Goal: Task Accomplishment & Management: Manage account settings

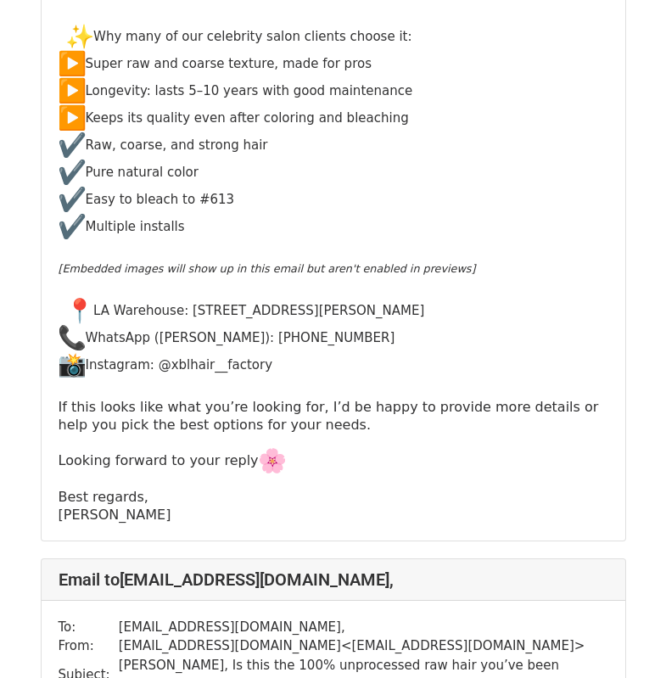
scroll to position [1357, 0]
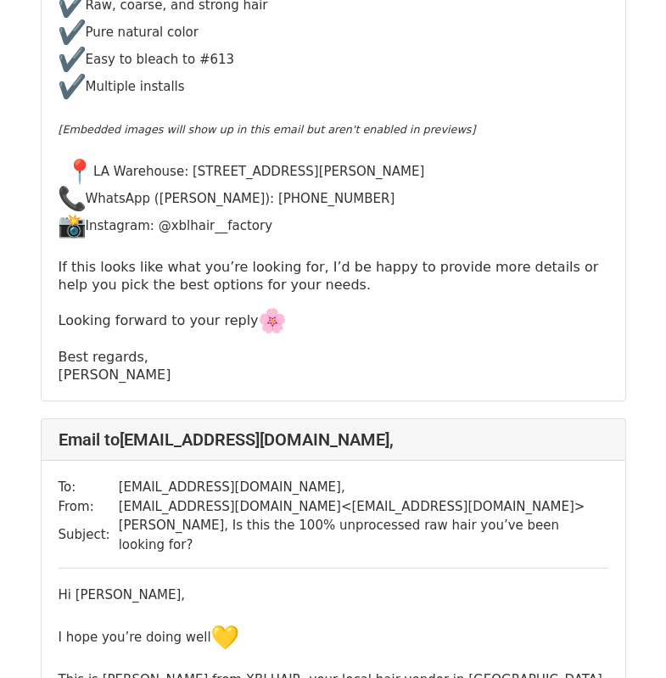
scroll to position [763, 0]
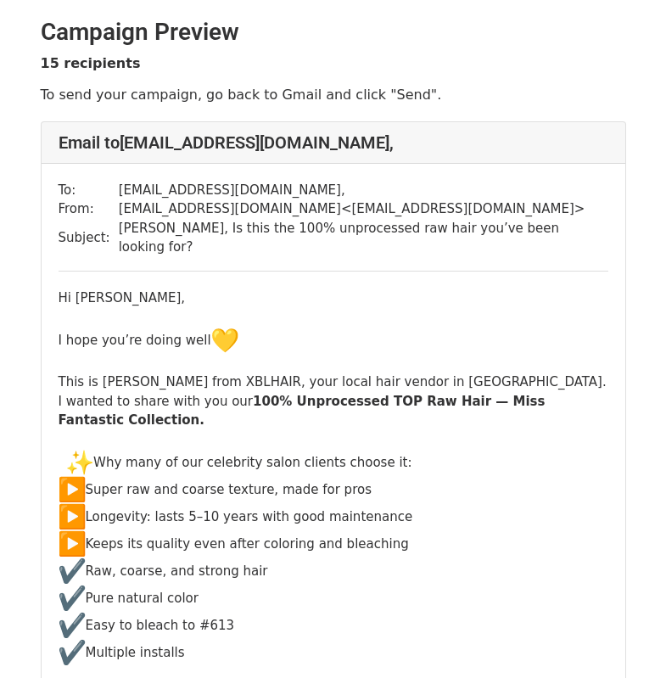
click at [413, 435] on div "Hi shawn tran, I hope you’re doing well This is Jade from XBLHAIR, your local h…" at bounding box center [334, 619] width 550 height 662
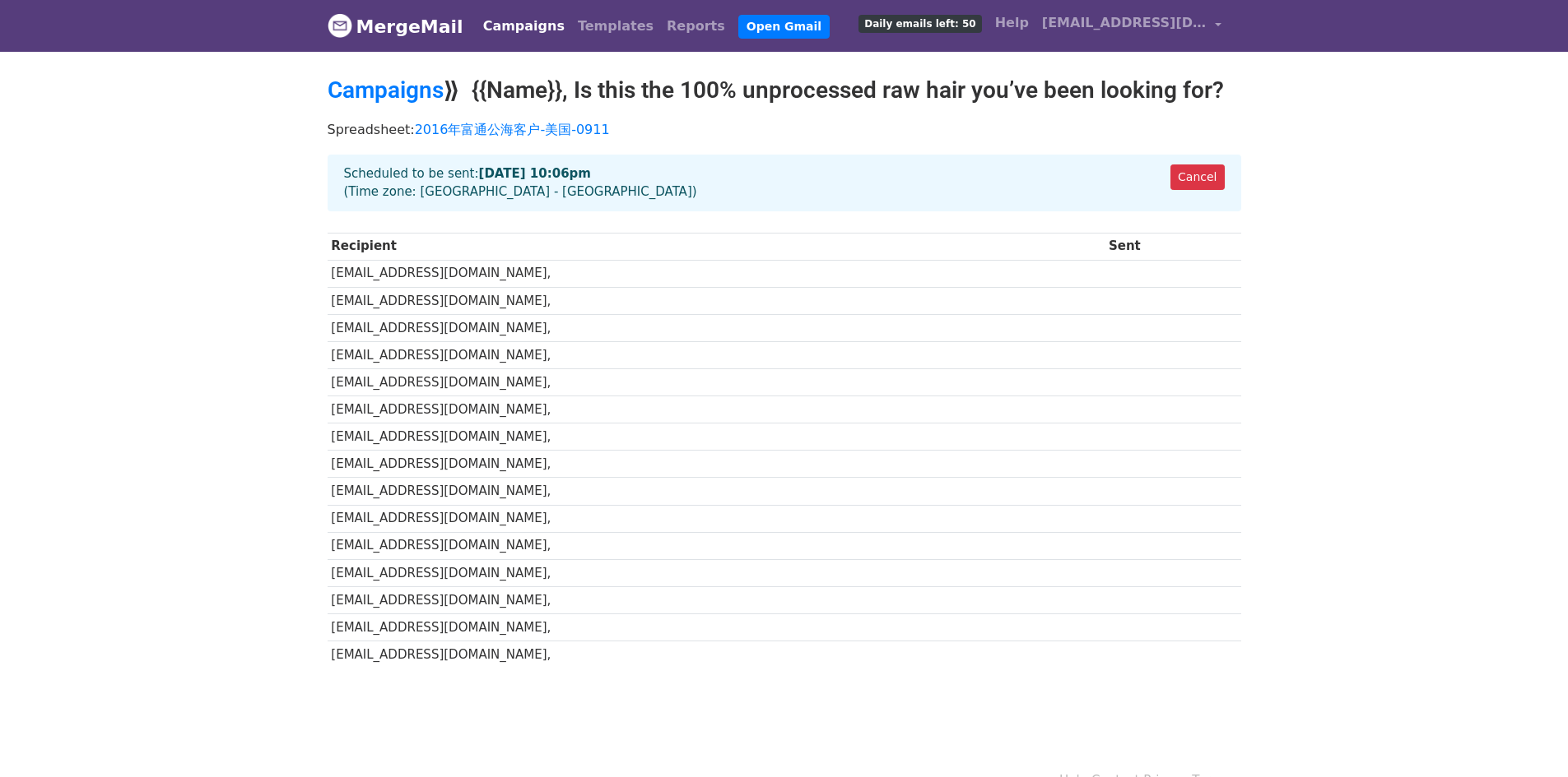
click at [537, 28] on link "Campaigns" at bounding box center [524, 26] width 95 height 33
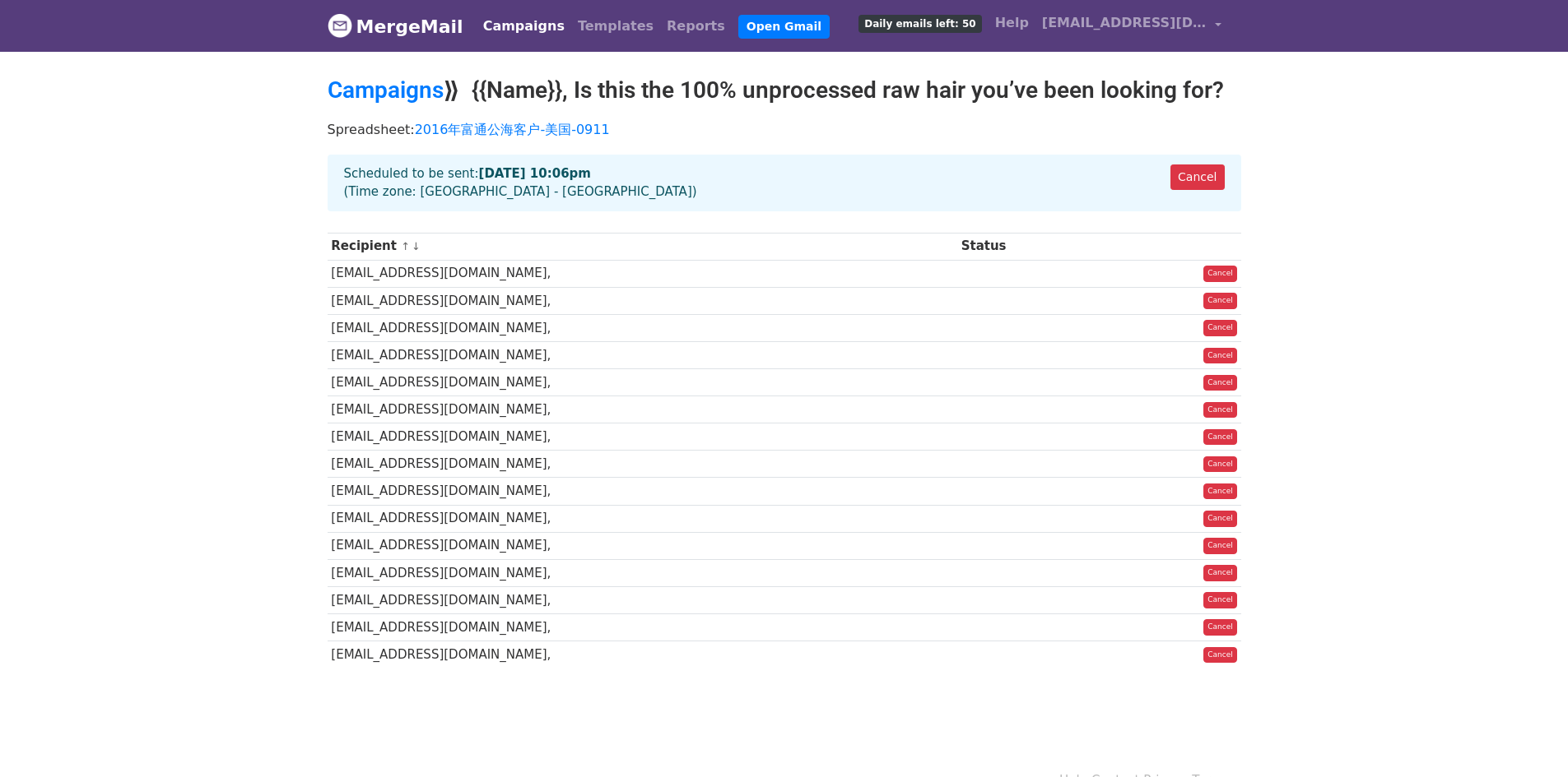
click at [550, 169] on strong "[DATE] 10:06pm" at bounding box center [535, 173] width 112 height 15
click at [965, 251] on th "Status" at bounding box center [1029, 246] width 147 height 27
click at [1181, 178] on link "Cancel" at bounding box center [1196, 178] width 53 height 25
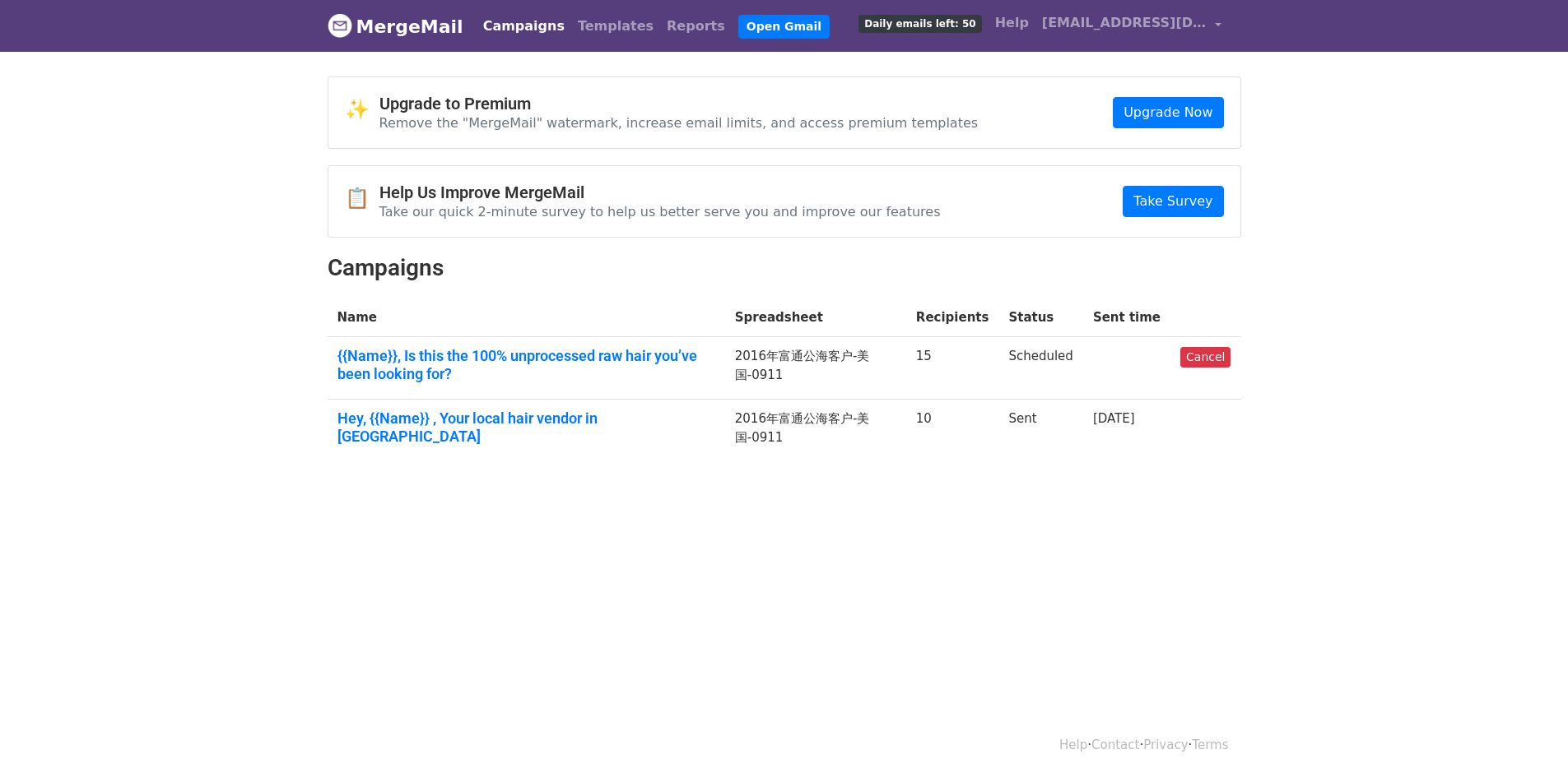
click at [906, 352] on td "2016年富通公海客户-美国-0911" at bounding box center [815, 369] width 181 height 62
click at [768, 360] on td "2016年富通公海客户-美国-0911" at bounding box center [815, 369] width 181 height 62
click at [557, 274] on h2 "Campaigns" at bounding box center [784, 268] width 913 height 28
click at [817, 267] on h2 "Campaigns" at bounding box center [784, 268] width 913 height 28
click at [697, 360] on link "{{Name}}, Is this the 100% unprocessed raw hair you’ve been looking for?" at bounding box center [526, 365] width 377 height 35
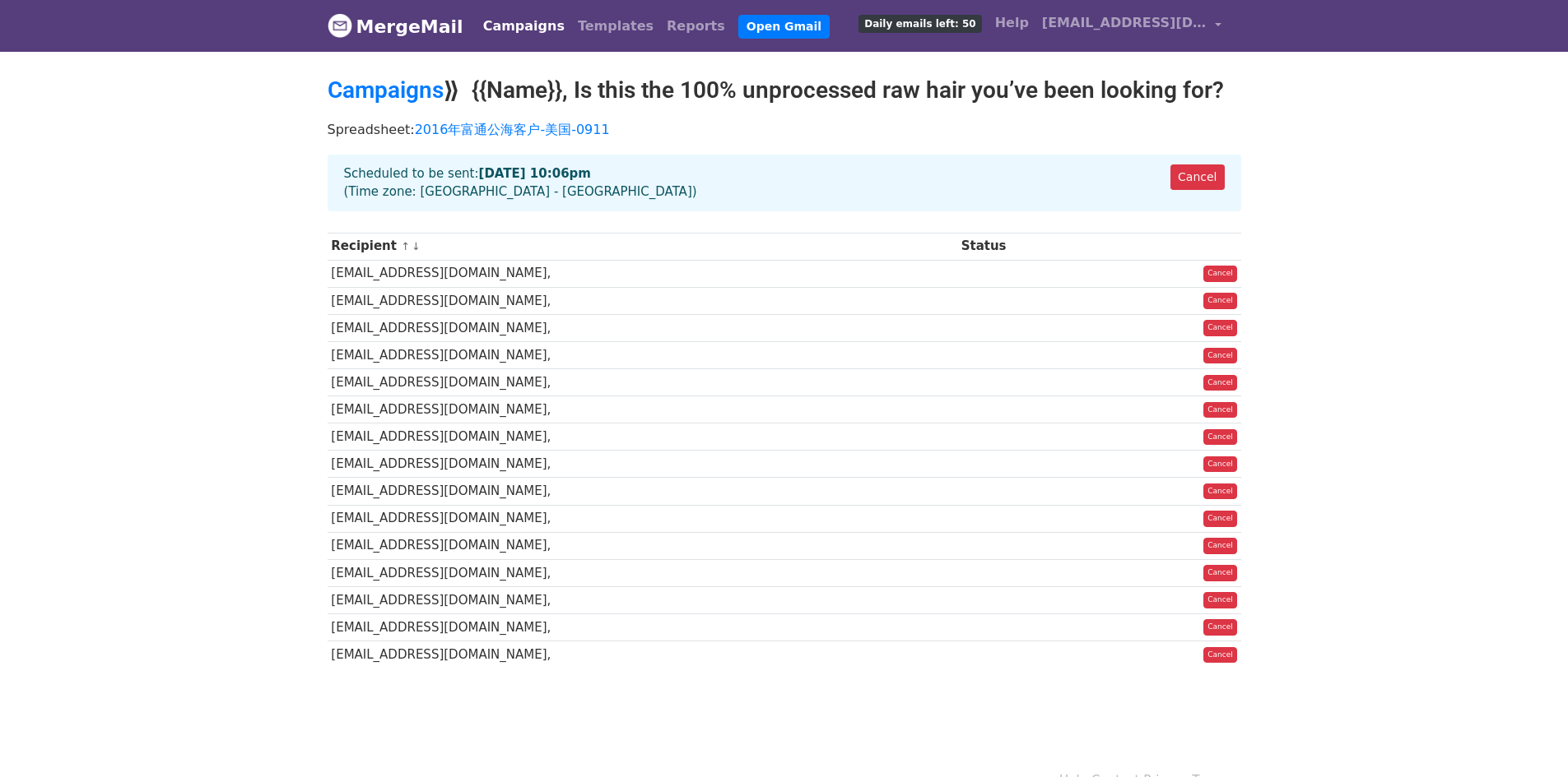
click at [539, 195] on div "Cancel Scheduled to be sent: Sep 12 at 10:06pm (Time zone: Asia - Shanghai)" at bounding box center [784, 182] width 913 height 57
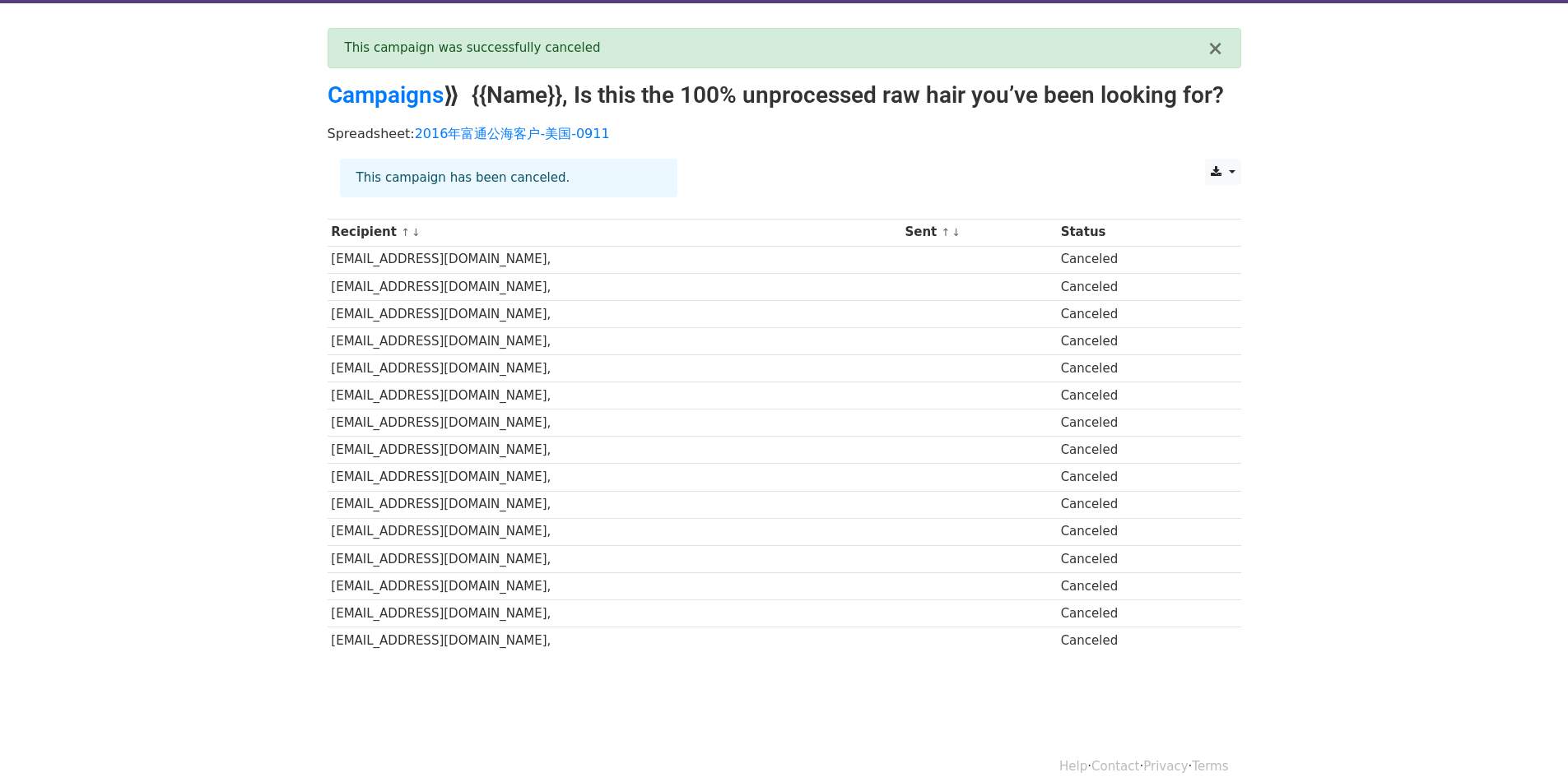
scroll to position [72, 0]
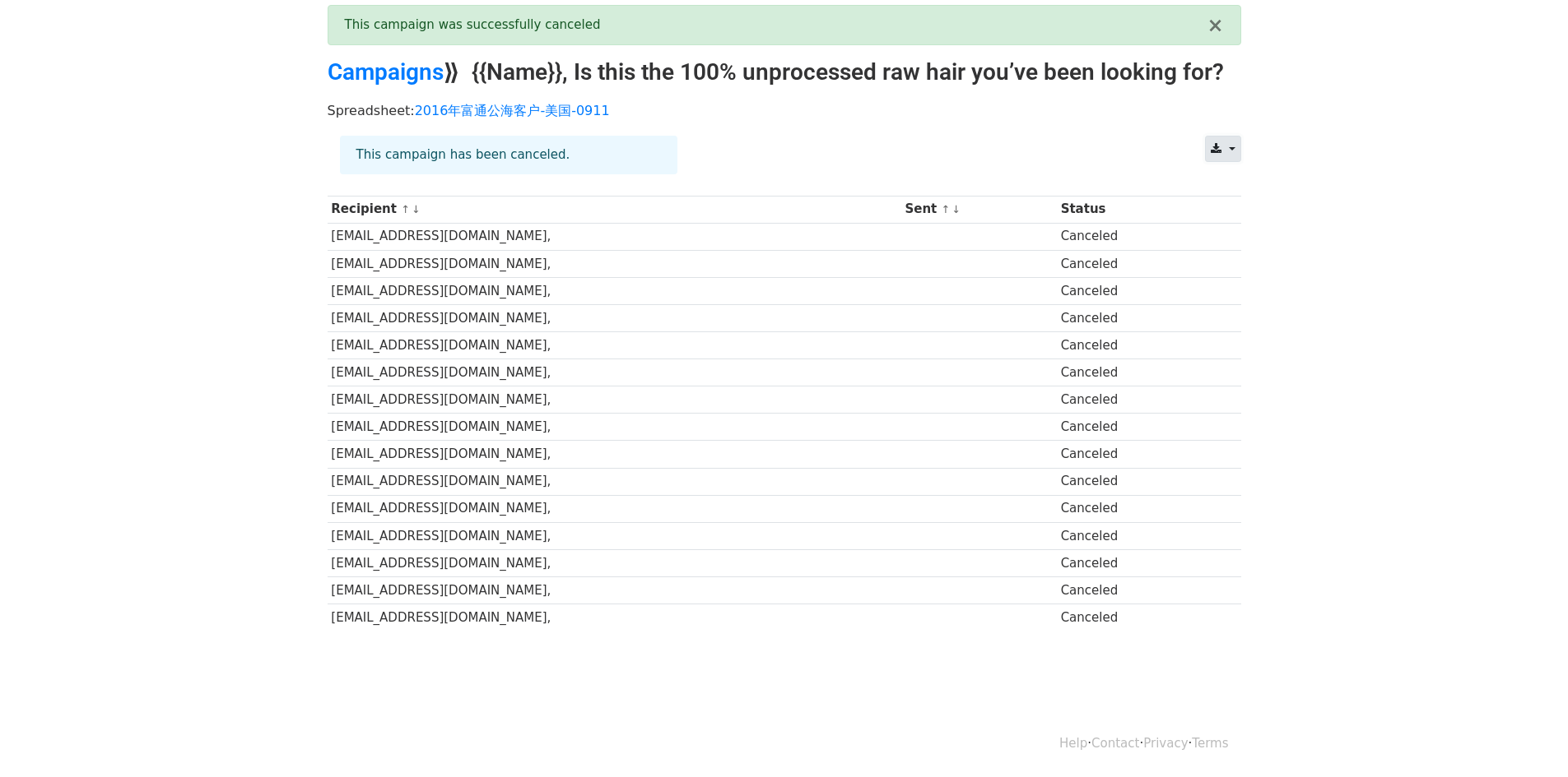
click at [1225, 144] on link at bounding box center [1223, 148] width 35 height 26
click at [1245, 209] on link "Excel" at bounding box center [1242, 211] width 74 height 26
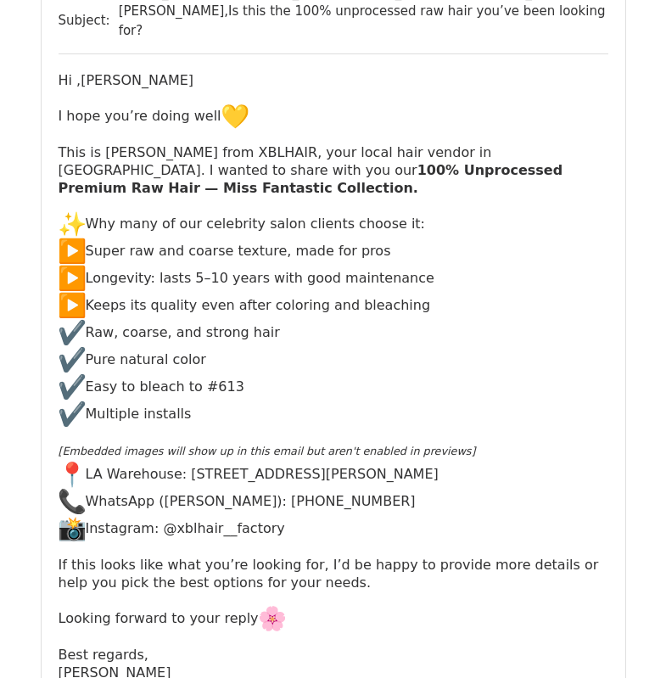
scroll to position [1187, 0]
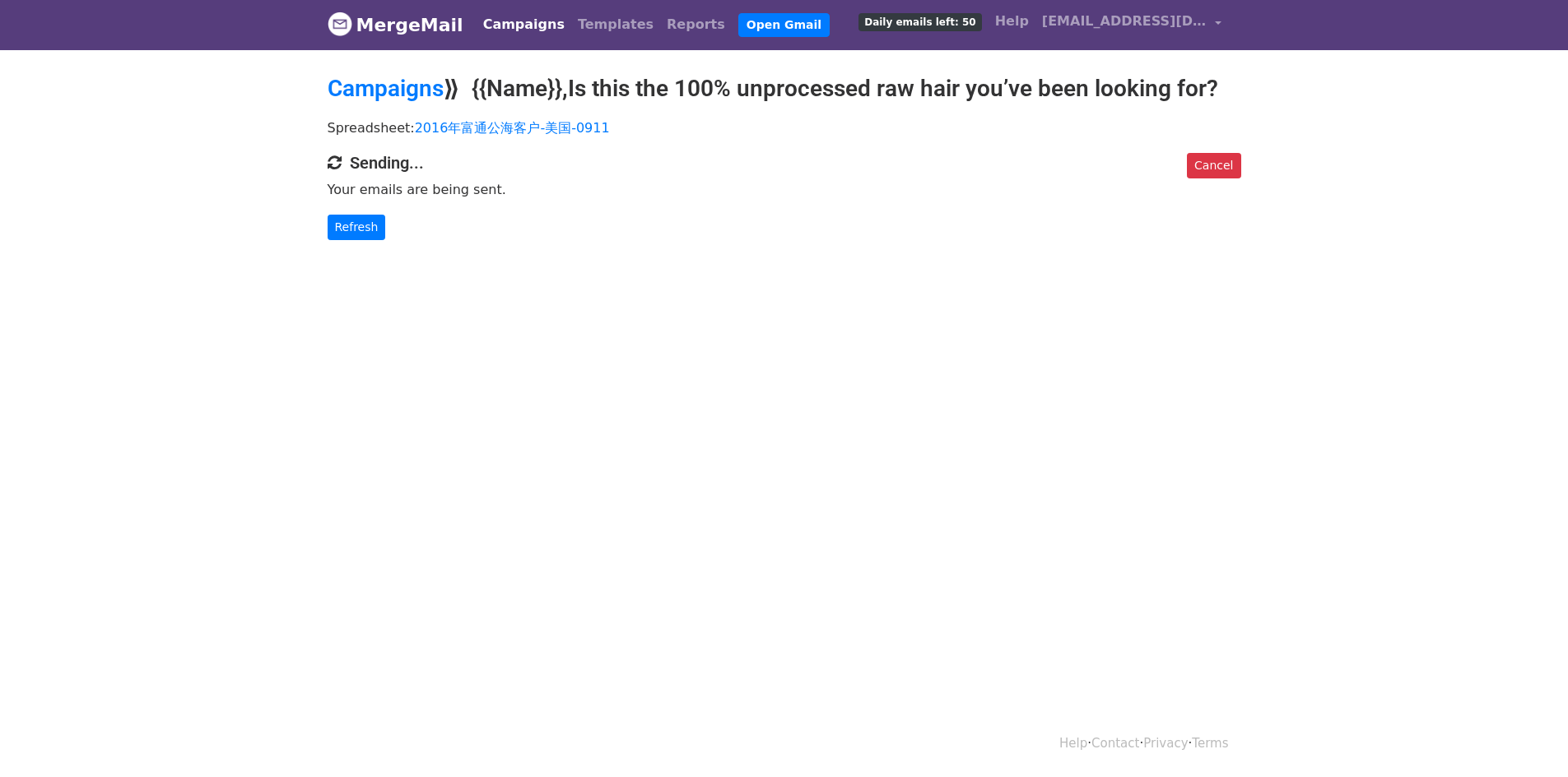
scroll to position [3, 0]
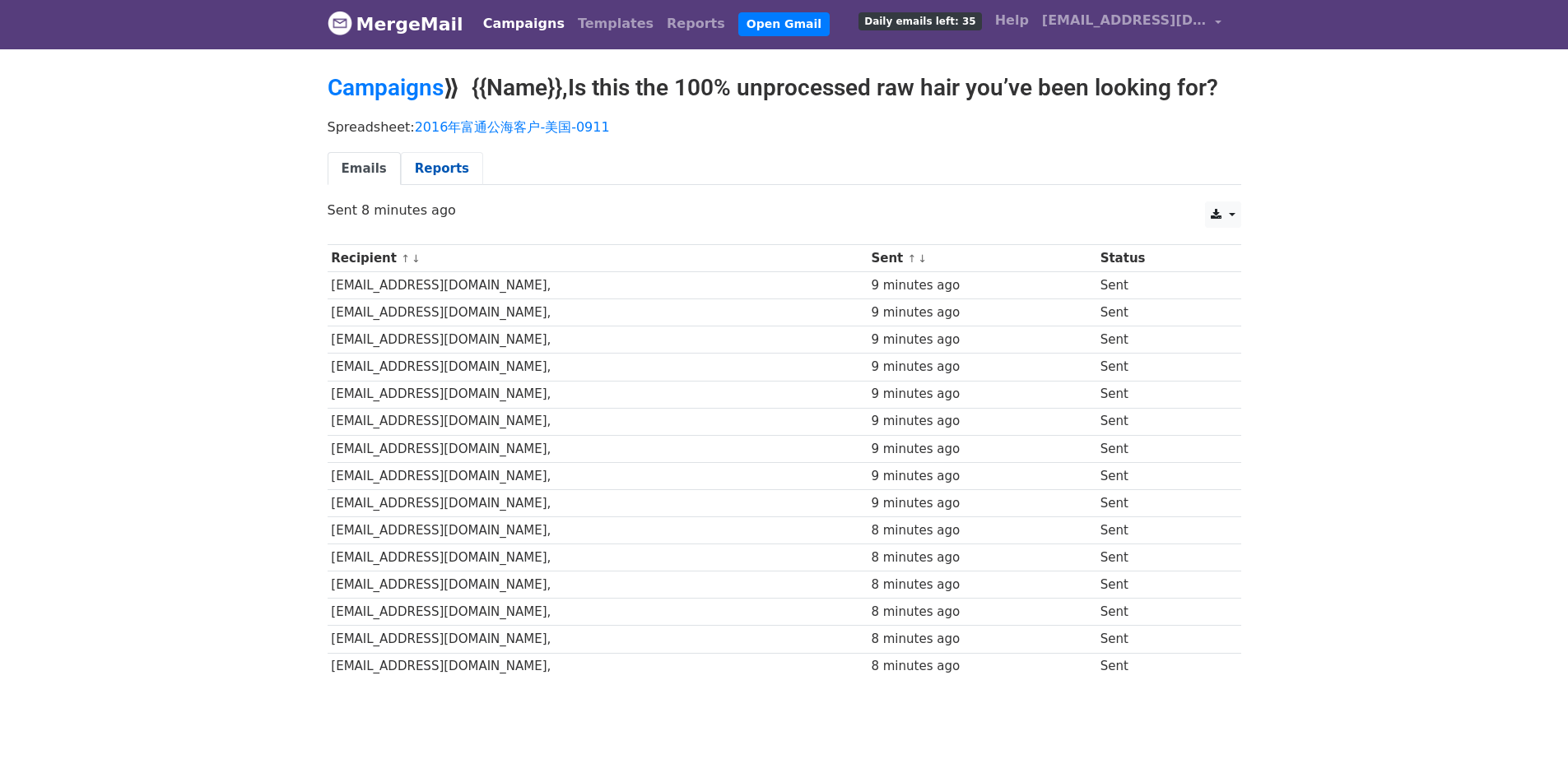
click at [430, 162] on link "Reports" at bounding box center [441, 169] width 82 height 34
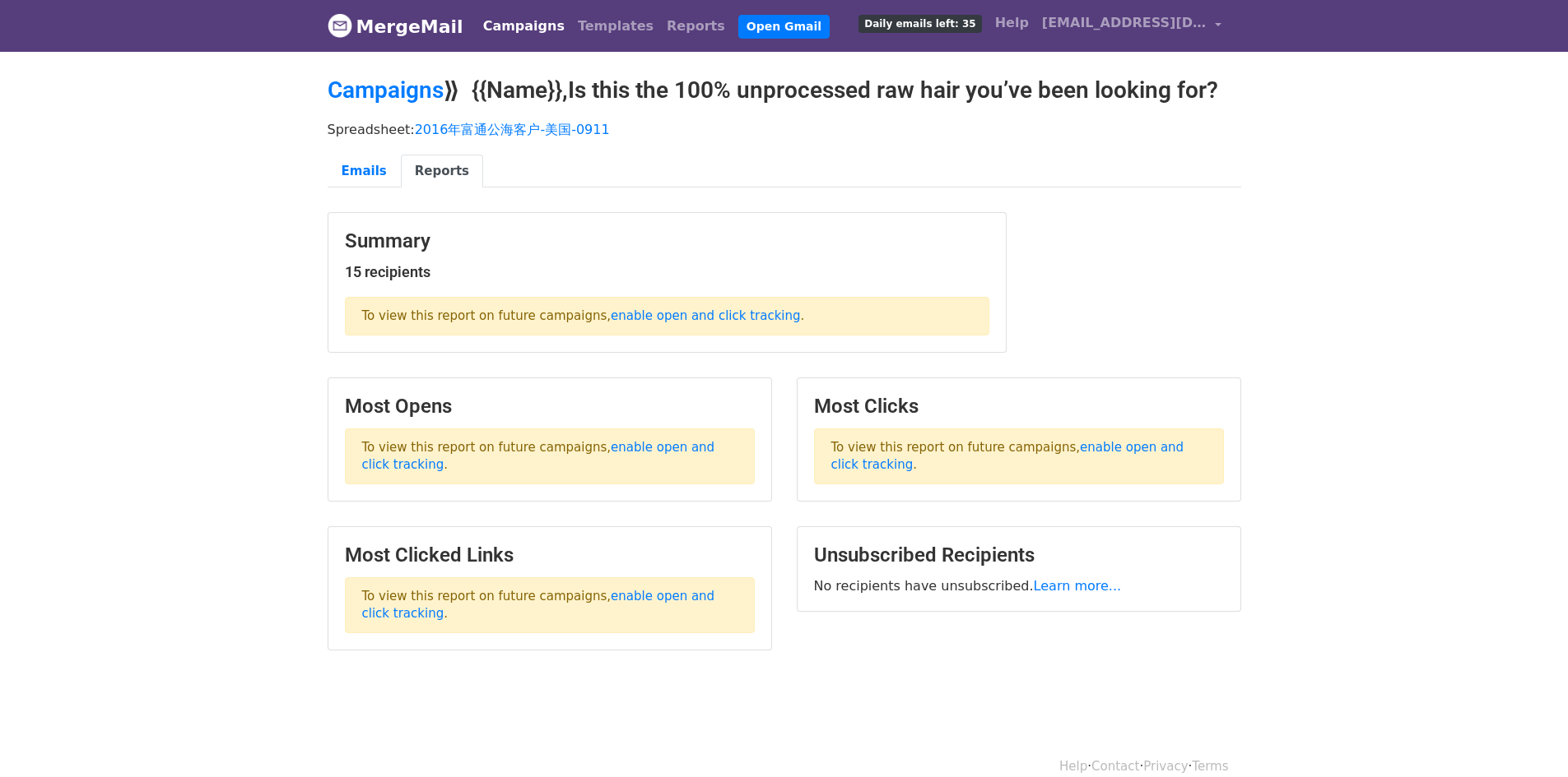
click at [526, 22] on link "Campaigns" at bounding box center [524, 26] width 95 height 33
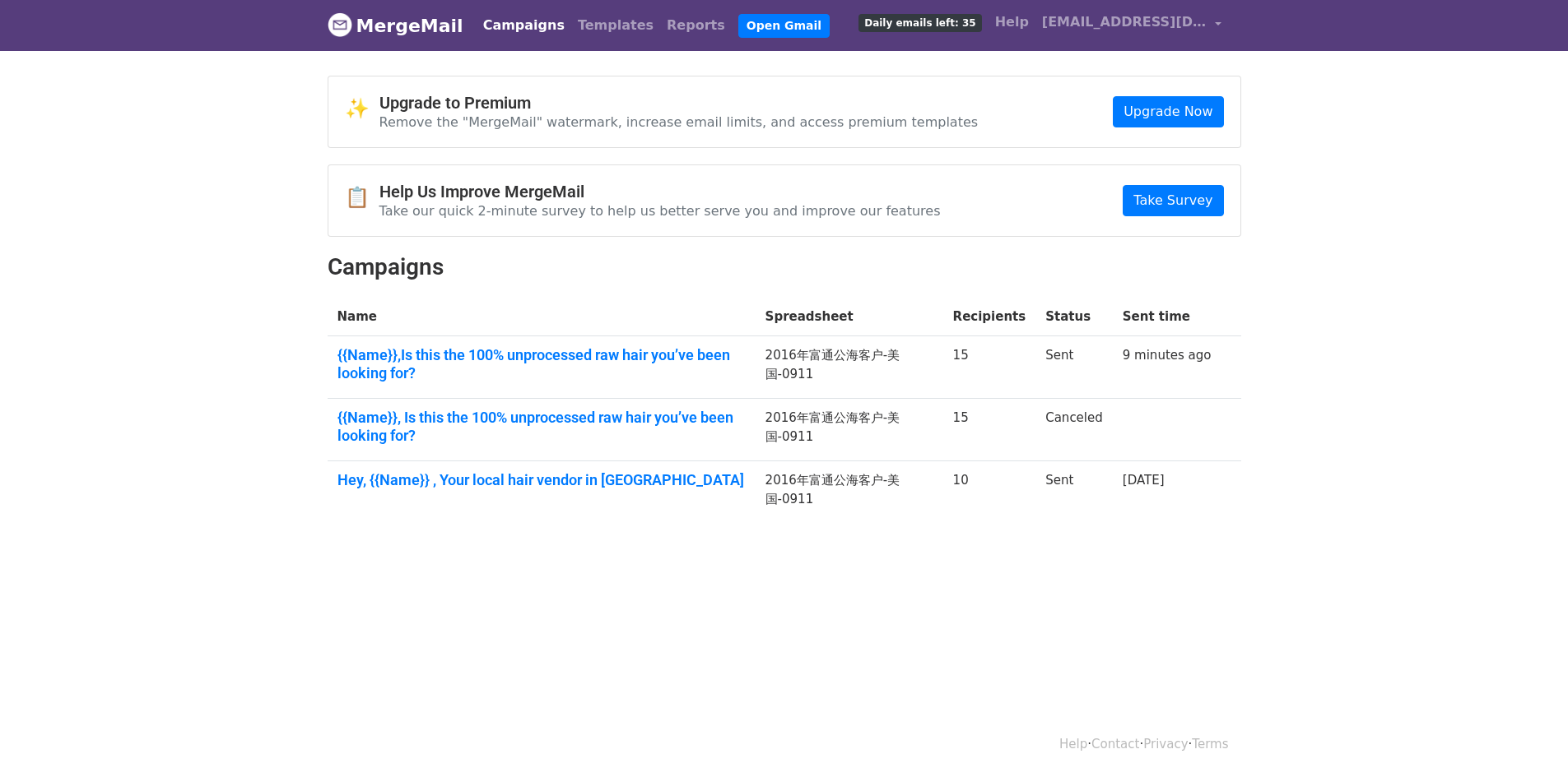
scroll to position [3, 0]
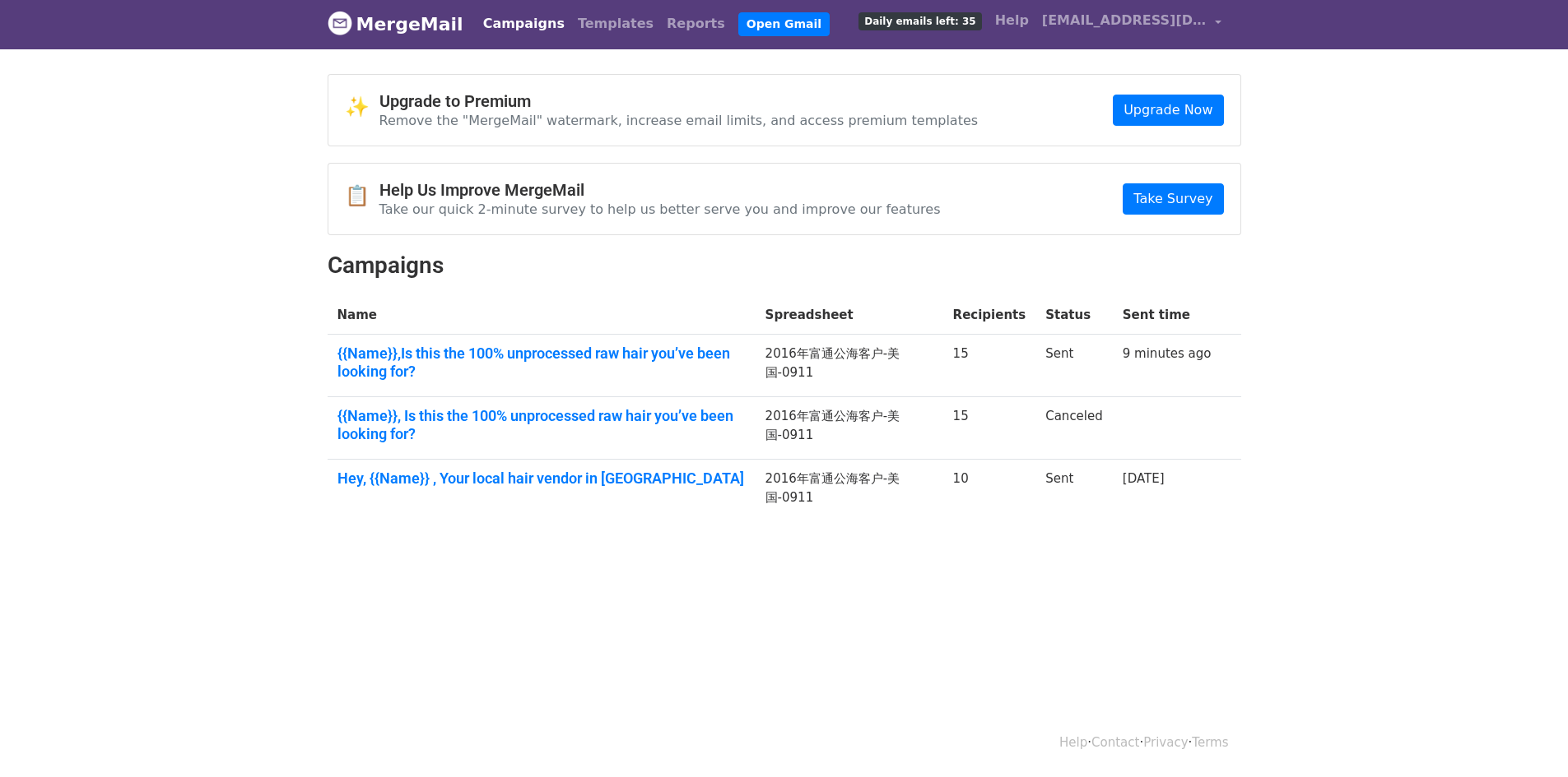
click at [1162, 615] on html "MergeMail Campaigns Templates Reports Open Gmail Daily emails left: 35 Help [EM…" at bounding box center [784, 385] width 1568 height 777
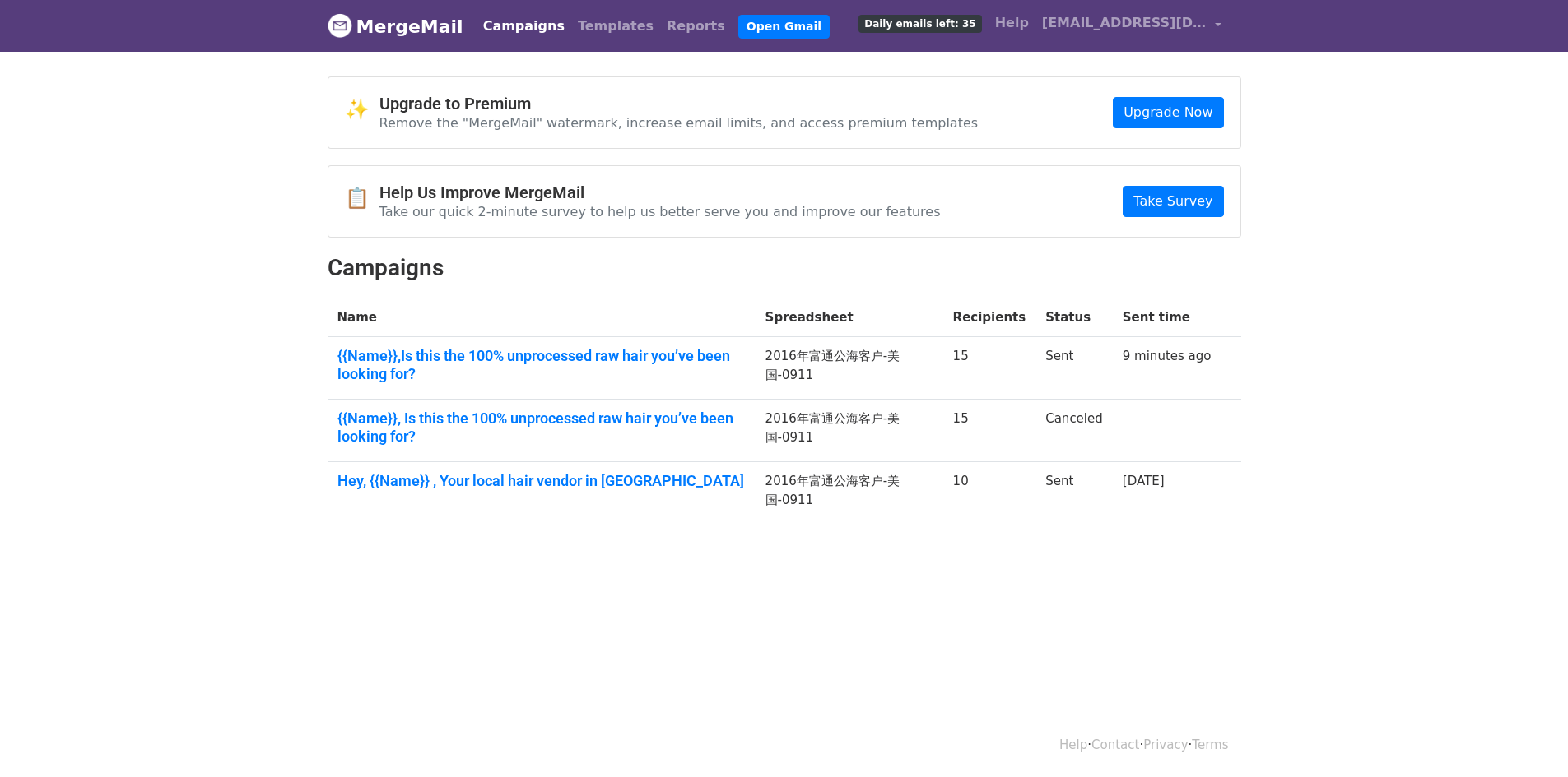
click at [1333, 360] on body "MergeMail Campaigns Templates Reports Open Gmail Daily emails left: 35 Help xbl…" at bounding box center [784, 299] width 1568 height 599
click at [492, 30] on link "Campaigns" at bounding box center [524, 26] width 95 height 33
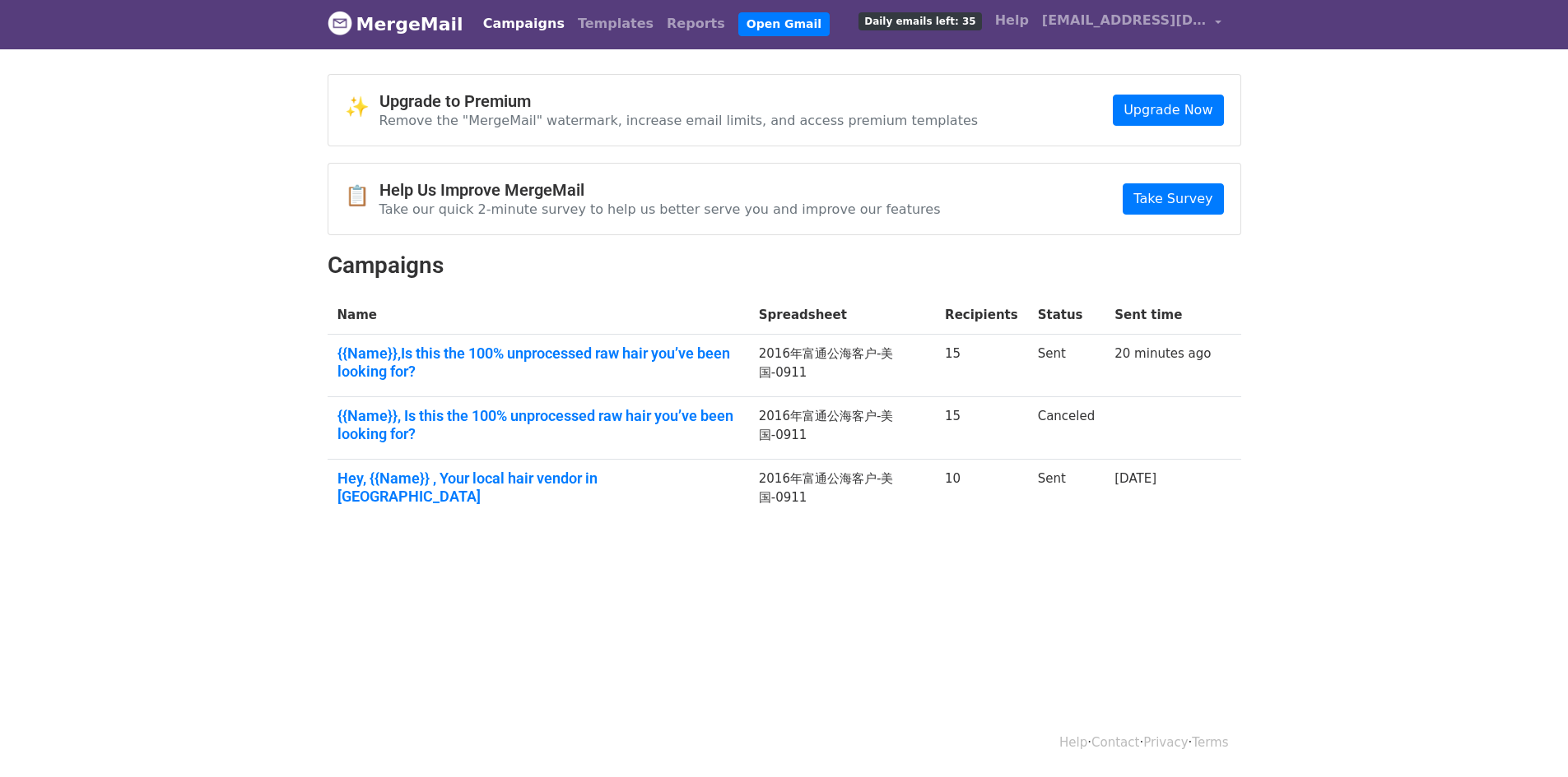
click at [500, 24] on link "Campaigns" at bounding box center [524, 24] width 95 height 33
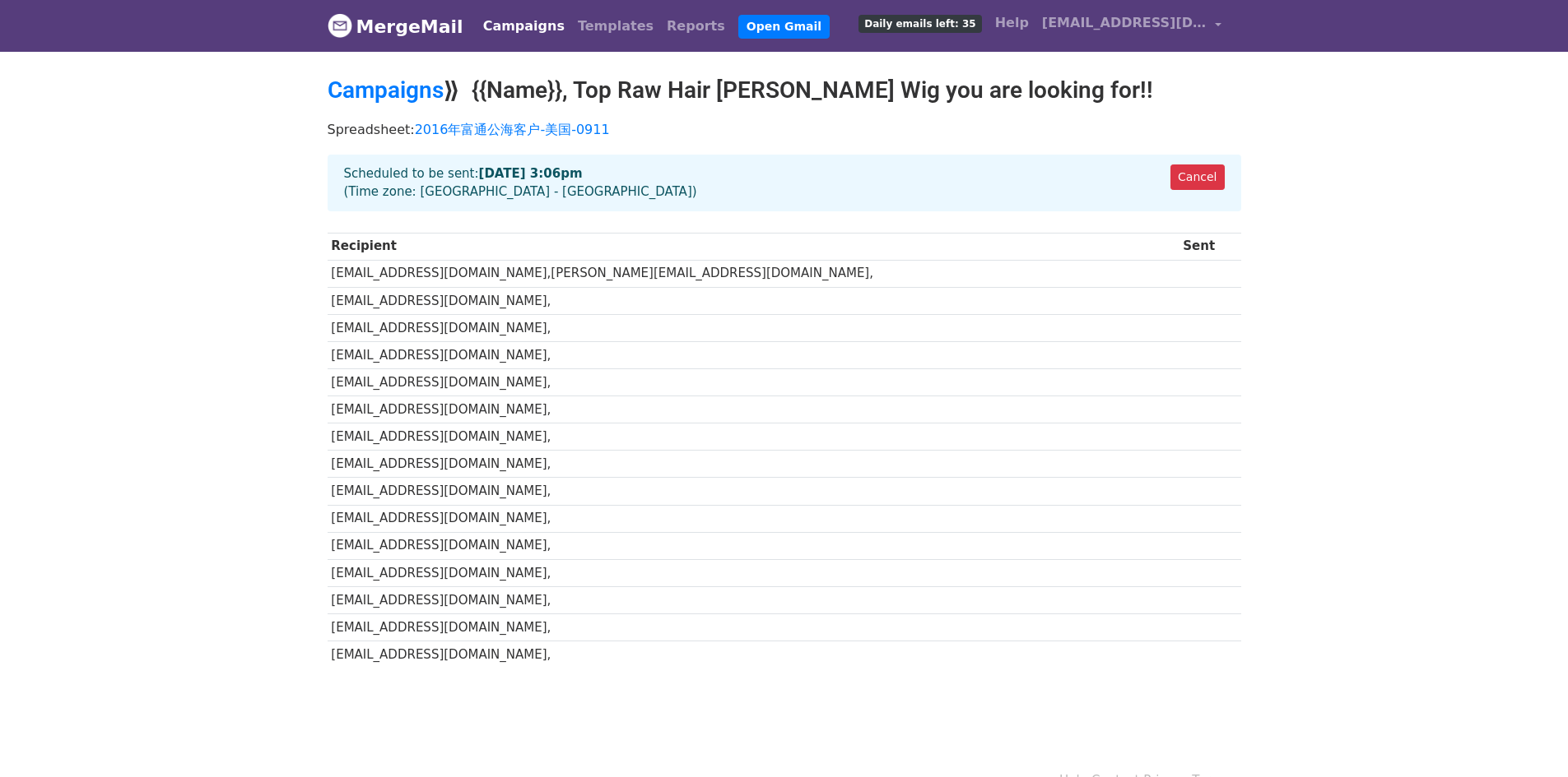
drag, startPoint x: 564, startPoint y: 177, endPoint x: 589, endPoint y: 176, distance: 25.0
click at [589, 176] on div "Cancel Scheduled to be sent: [DATE] 3:06pm (Time zone: [GEOGRAPHIC_DATA] - [GEO…" at bounding box center [784, 182] width 913 height 57
click at [615, 194] on div "Cancel Scheduled to be sent: [DATE] 3:06pm (Time zone: [GEOGRAPHIC_DATA] - [GEO…" at bounding box center [784, 182] width 913 height 57
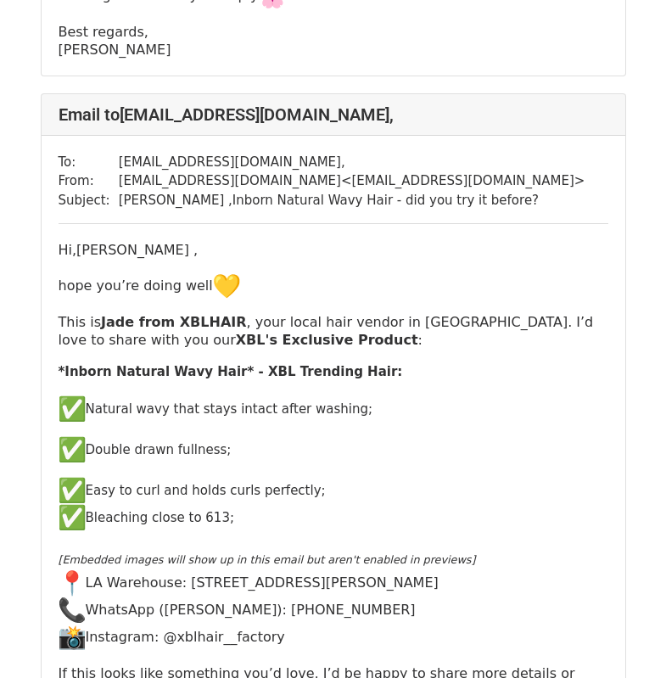
scroll to position [848, 0]
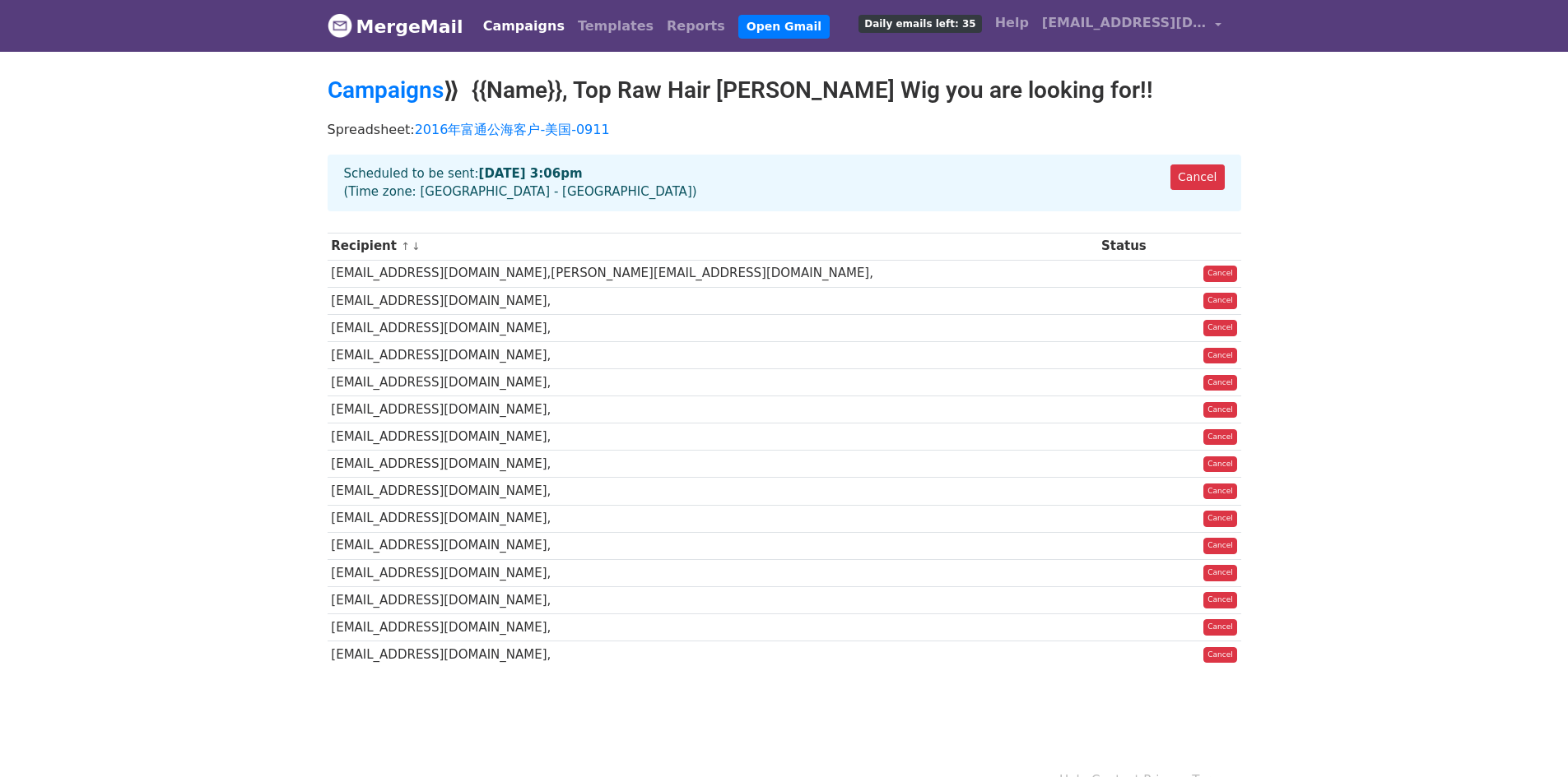
click at [540, 25] on link "Campaigns" at bounding box center [524, 26] width 95 height 33
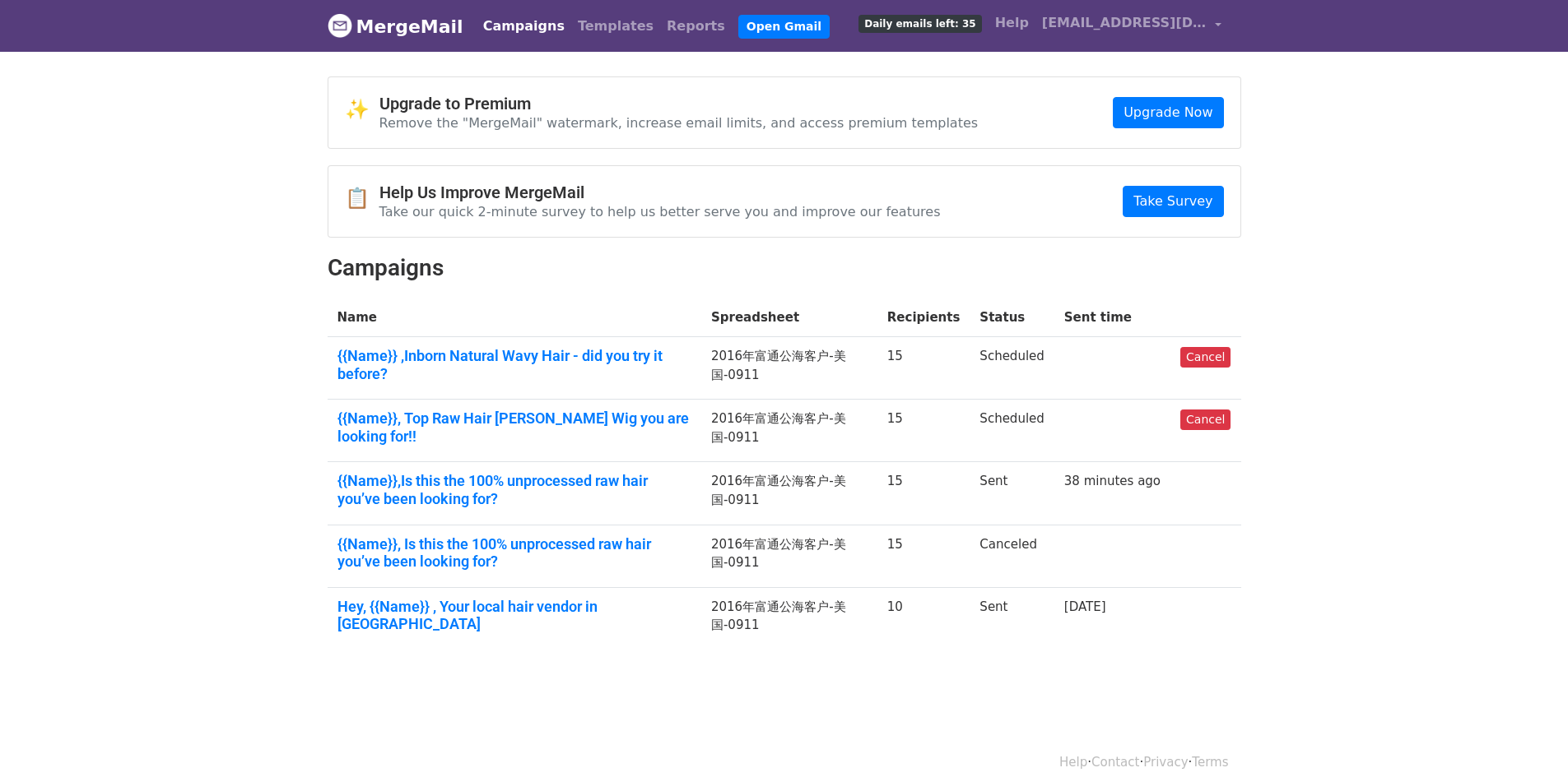
click at [1412, 347] on body "MergeMail Campaigns Templates Reports Open Gmail Daily emails left: 35 Help [EM…" at bounding box center [784, 364] width 1568 height 728
click at [869, 696] on body "MergeMail Campaigns Templates Reports Open Gmail Daily emails left: 35 Help [EM…" at bounding box center [784, 364] width 1568 height 728
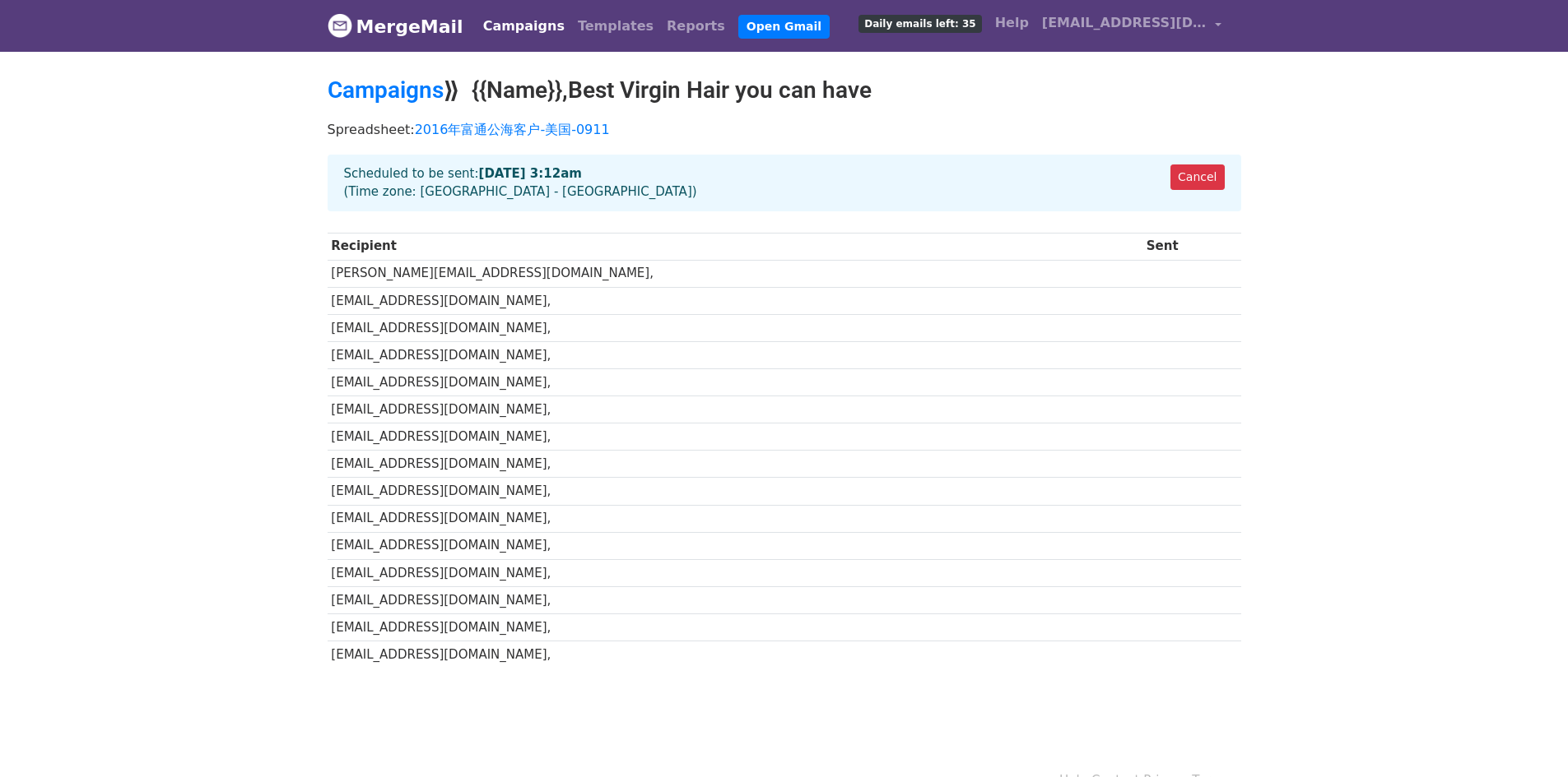
click at [502, 18] on link "Campaigns" at bounding box center [524, 26] width 95 height 33
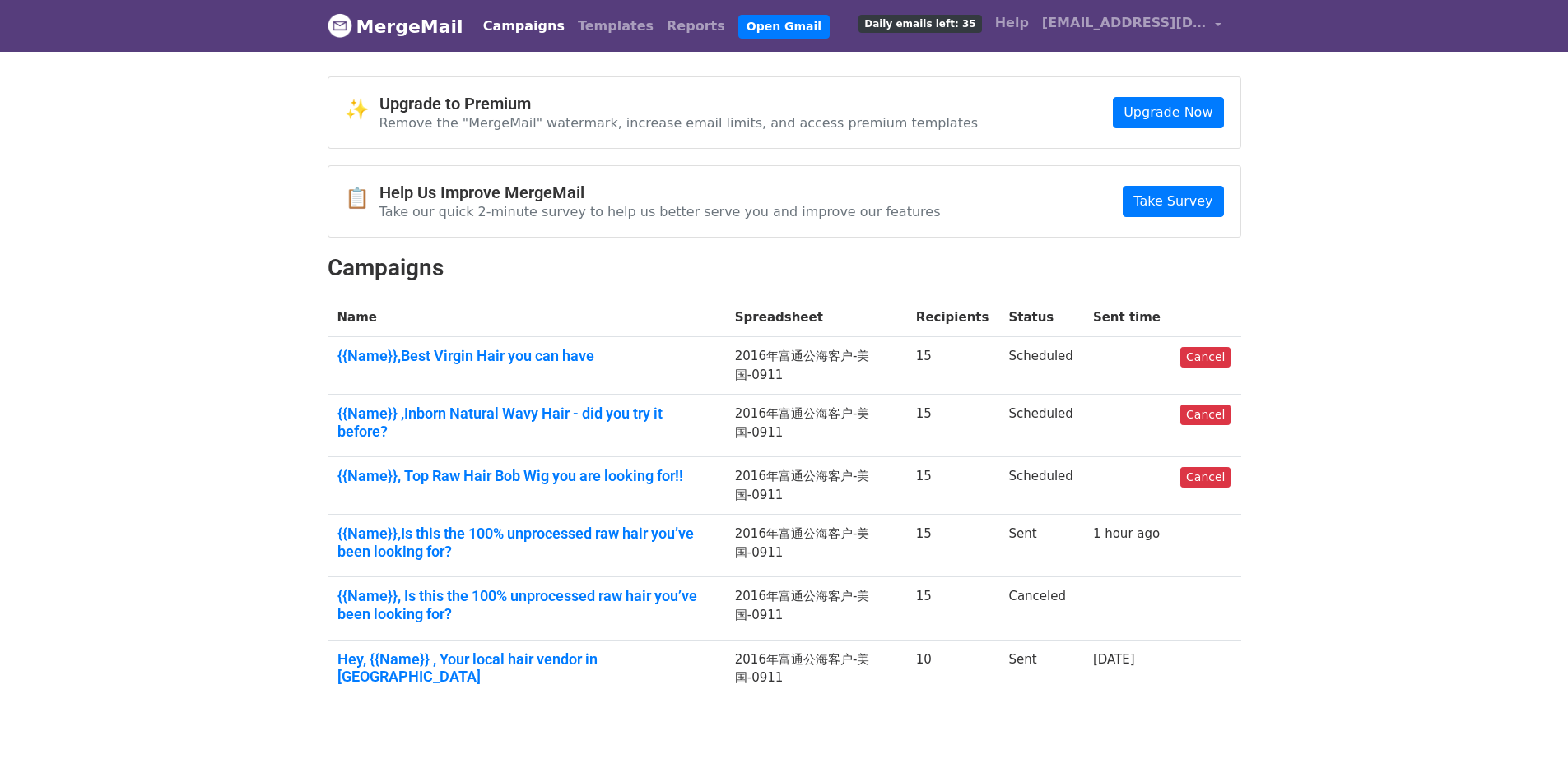
drag, startPoint x: 996, startPoint y: 475, endPoint x: 930, endPoint y: 300, distance: 187.0
click at [986, 437] on tbody "Name Spreadsheet Recipients Status Sent time {{Name}},Best Virgin Hair you can …" at bounding box center [784, 501] width 913 height 404
click at [1423, 695] on body "MergeMail Campaigns Templates Reports Open Gmail Daily emails left: 35 Help xbl…" at bounding box center [784, 391] width 1568 height 782
click at [1141, 703] on div "✨ Upgrade to Premium Remove the "MergeMail" watermark, increase email limits, a…" at bounding box center [784, 396] width 938 height 639
click at [479, 694] on div "✨ Upgrade to Premium Remove the "MergeMail" watermark, increase email limits, a…" at bounding box center [784, 396] width 938 height 639
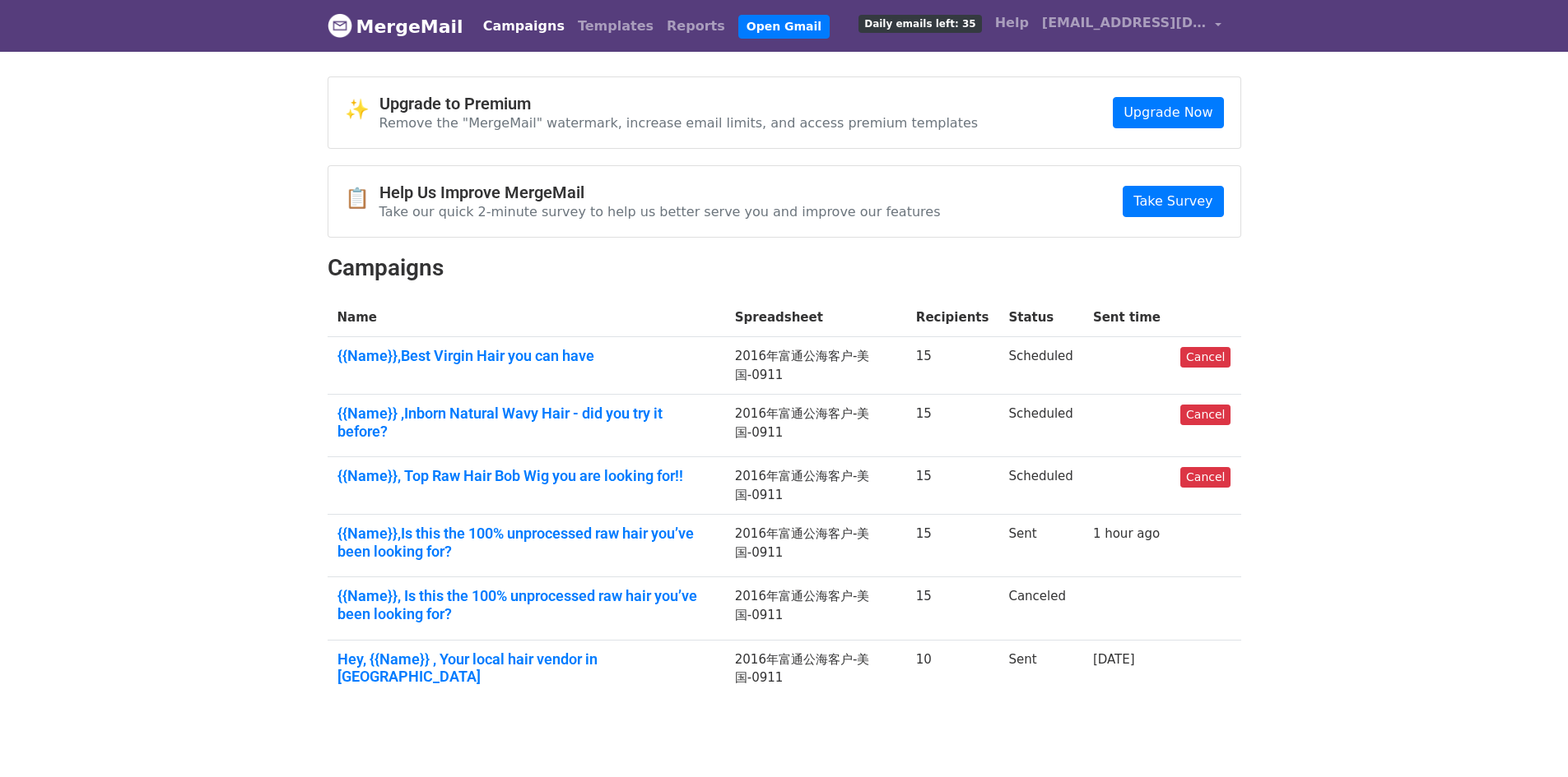
drag, startPoint x: 1414, startPoint y: 571, endPoint x: 1417, endPoint y: 621, distance: 50.1
click at [1414, 571] on body "MergeMail Campaigns Templates Reports Open Gmail Daily emails left: 35 Help xbl…" at bounding box center [784, 391] width 1568 height 782
click at [1309, 319] on body "MergeMail Campaigns Templates Reports Open Gmail Daily emails left: 35 Help xbl…" at bounding box center [784, 391] width 1568 height 782
click at [1422, 252] on body "MergeMail Campaigns Templates Reports Open Gmail Daily emails left: 35 Help xbl…" at bounding box center [784, 391] width 1568 height 782
drag, startPoint x: 1332, startPoint y: 210, endPoint x: 1371, endPoint y: 137, distance: 82.8
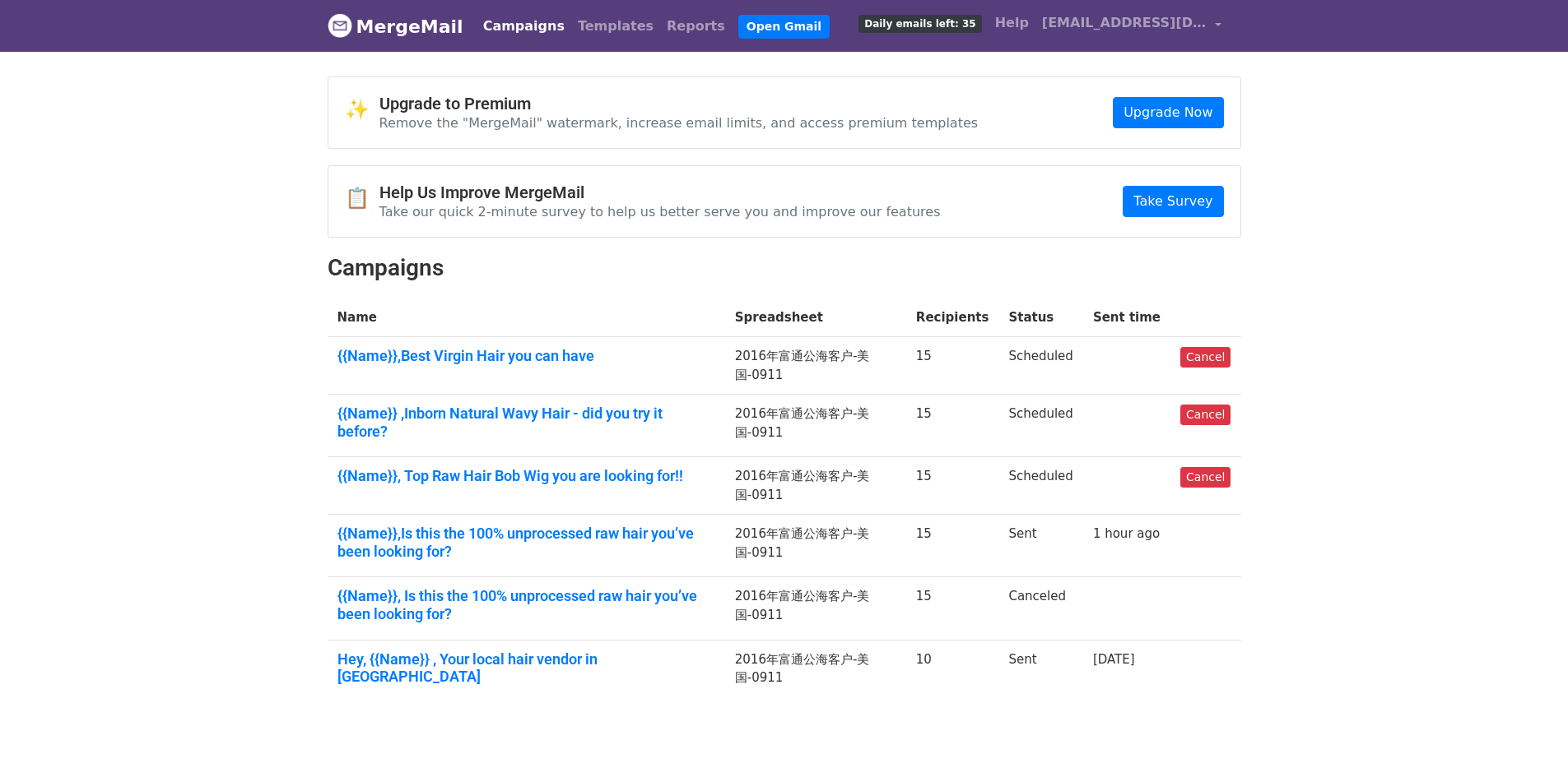
click at [1371, 137] on body "MergeMail Campaigns Templates Reports Open Gmail Daily emails left: 35 Help xbl…" at bounding box center [784, 391] width 1568 height 782
click at [1375, 268] on body "MergeMail Campaigns Templates Reports Open Gmail Daily emails left: 35 Help xbl…" at bounding box center [784, 391] width 1568 height 782
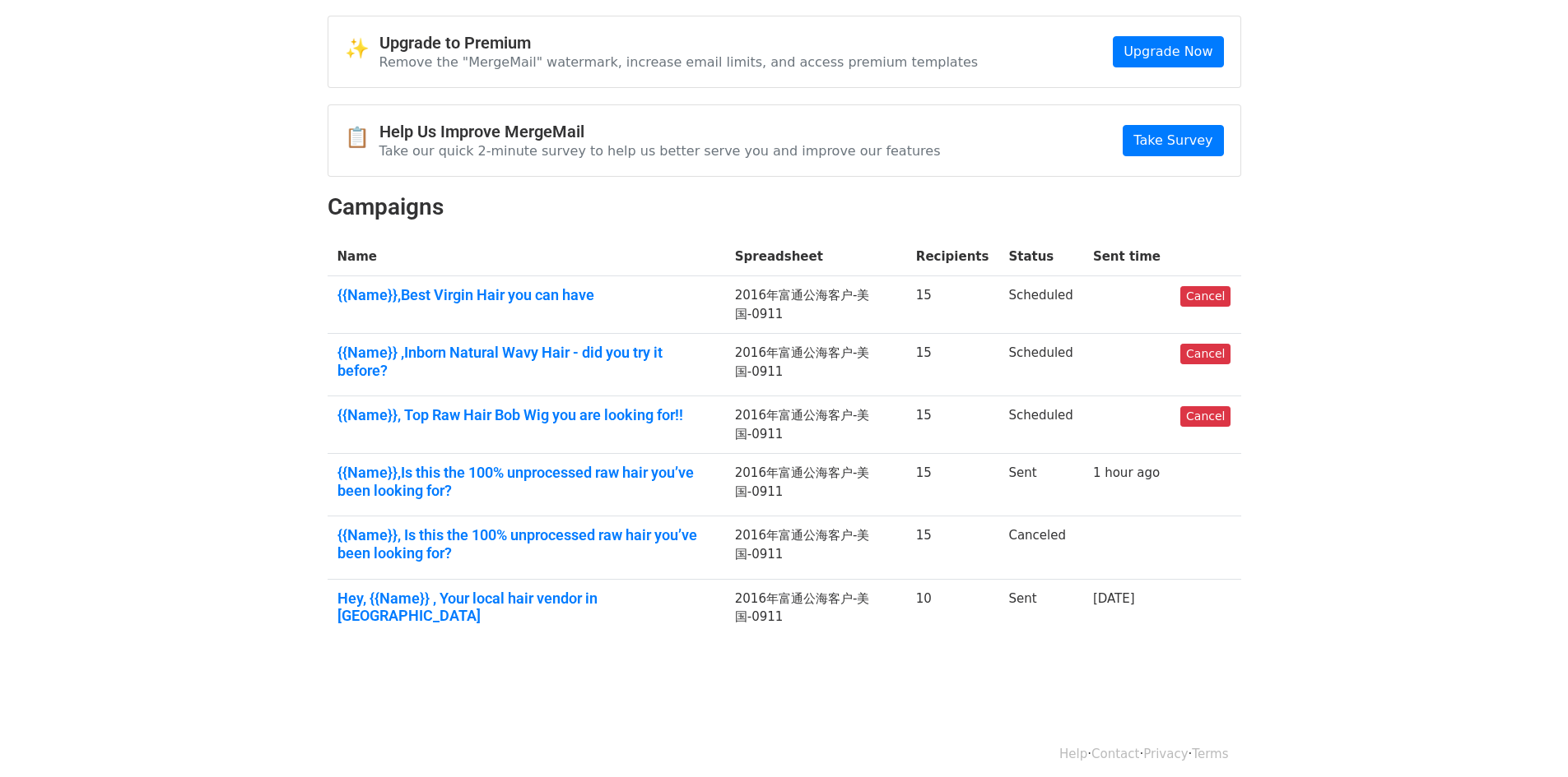
click at [1385, 386] on body "MergeMail Campaigns Templates Reports Open Gmail Daily emails left: 35 Help xbl…" at bounding box center [784, 330] width 1568 height 782
click at [1324, 463] on body "MergeMail Campaigns Templates Reports Open Gmail Daily emails left: 35 Help xbl…" at bounding box center [784, 330] width 1568 height 782
click at [1409, 317] on body "MergeMail Campaigns Templates Reports Open Gmail Daily emails left: 35 Help xbl…" at bounding box center [784, 330] width 1568 height 782
